Goal: Task Accomplishment & Management: Manage account settings

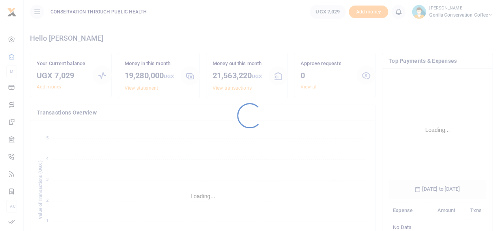
scroll to position [124, 92]
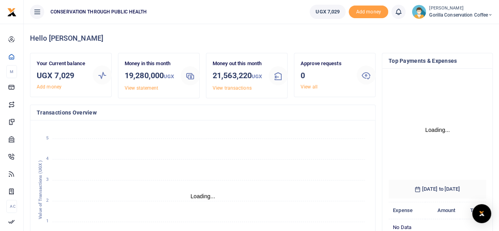
click at [443, 15] on span "Gorilla Conservation Coffee" at bounding box center [462, 14] width 64 height 7
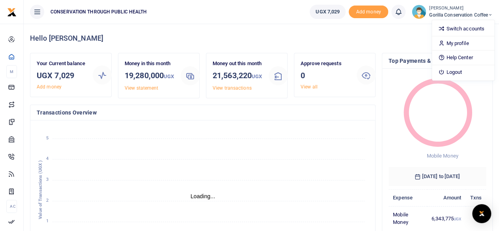
scroll to position [6, 6]
click at [434, 17] on span "Gorilla Conservation Coffee" at bounding box center [462, 14] width 64 height 7
click at [460, 15] on span "Gorilla Conservation Coffee" at bounding box center [462, 14] width 64 height 7
click at [456, 30] on link "Switch accounts" at bounding box center [463, 28] width 62 height 11
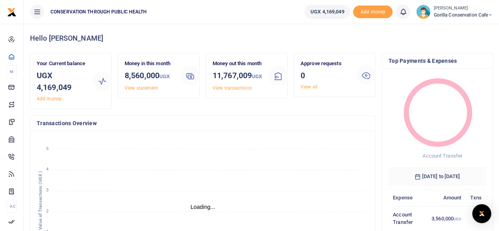
scroll to position [6, 6]
click at [317, 85] on link "View all" at bounding box center [309, 87] width 17 height 6
click at [313, 86] on link "View all" at bounding box center [309, 87] width 17 height 6
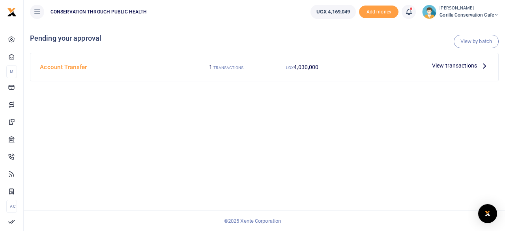
click at [480, 65] on div at bounding box center [252, 115] width 505 height 231
click at [483, 67] on icon at bounding box center [484, 65] width 9 height 9
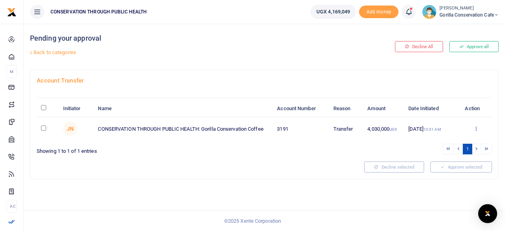
click at [476, 128] on icon at bounding box center [476, 129] width 5 height 6
click at [440, 142] on link "Approve" at bounding box center [448, 141] width 62 height 11
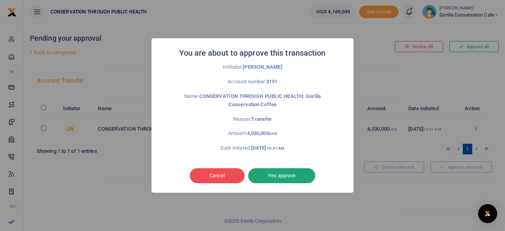
click at [302, 177] on button "Yes approve" at bounding box center [281, 175] width 67 height 15
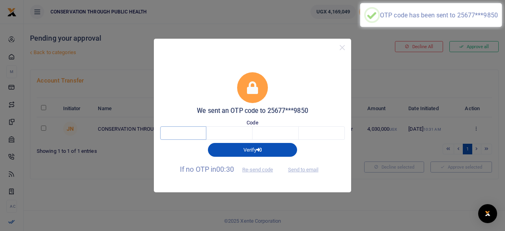
click at [201, 135] on input "text" at bounding box center [183, 132] width 46 height 13
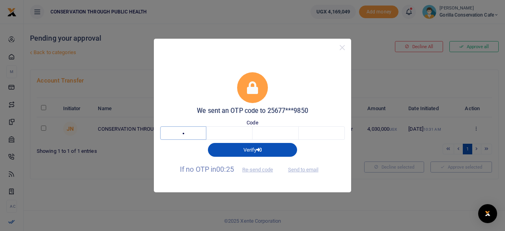
type input "3"
type input "8"
type input "4"
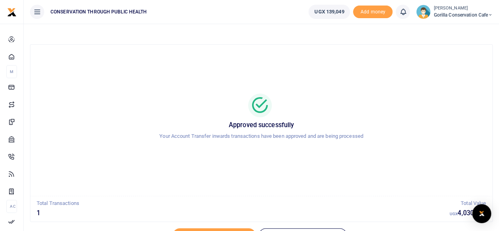
click at [458, 15] on span "Gorilla Conservation Cafe" at bounding box center [463, 14] width 59 height 7
click at [452, 31] on link "Switch accounts" at bounding box center [463, 28] width 62 height 11
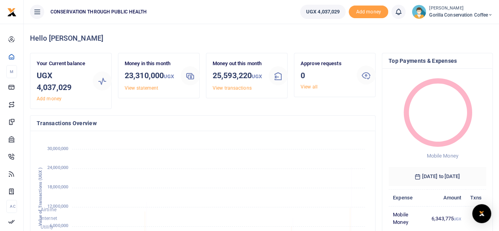
click at [447, 11] on span "Gorilla Conservation Coffee" at bounding box center [462, 14] width 64 height 7
click at [453, 26] on link "Switch accounts" at bounding box center [463, 28] width 62 height 11
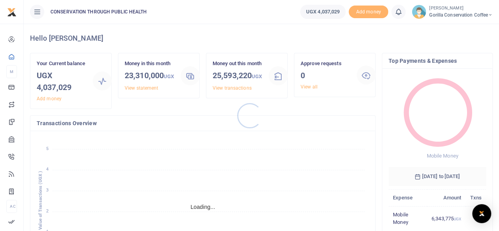
scroll to position [6, 6]
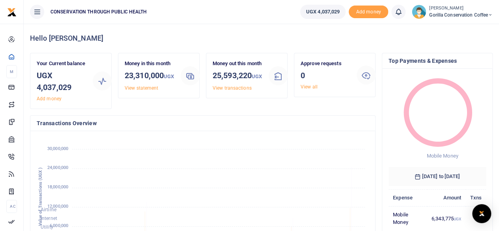
click at [445, 13] on span "Gorilla Conservation Coffee" at bounding box center [462, 14] width 64 height 7
click at [450, 28] on link "Switch accounts" at bounding box center [463, 28] width 62 height 11
